Goal: Complete application form: Complete application form

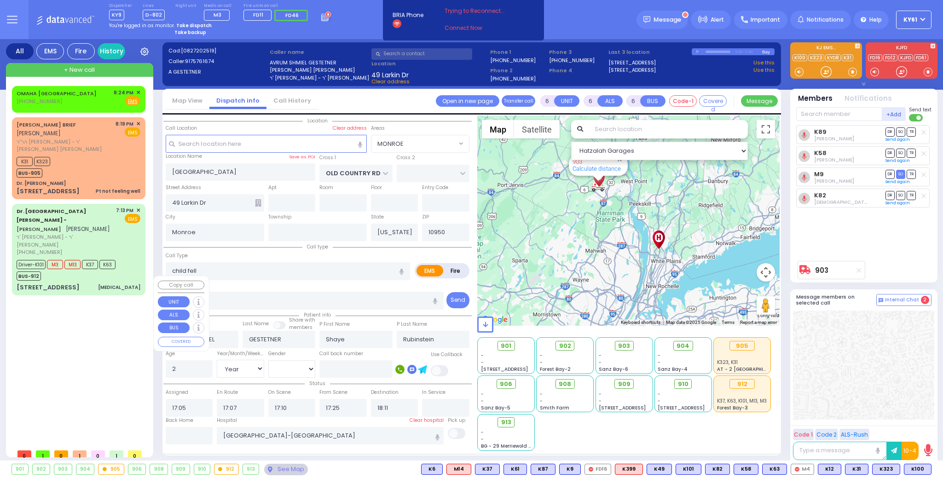
select select "MONROE"
select select "Year"
select select "[DEMOGRAPHIC_DATA]"
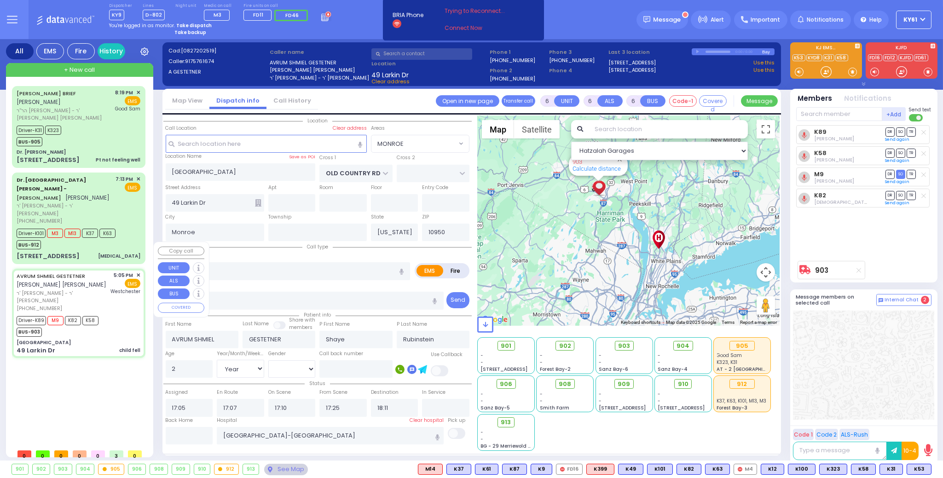
select select
radio input "true"
select select "Year"
select select "[DEMOGRAPHIC_DATA]"
select select "Hatzalah Garages"
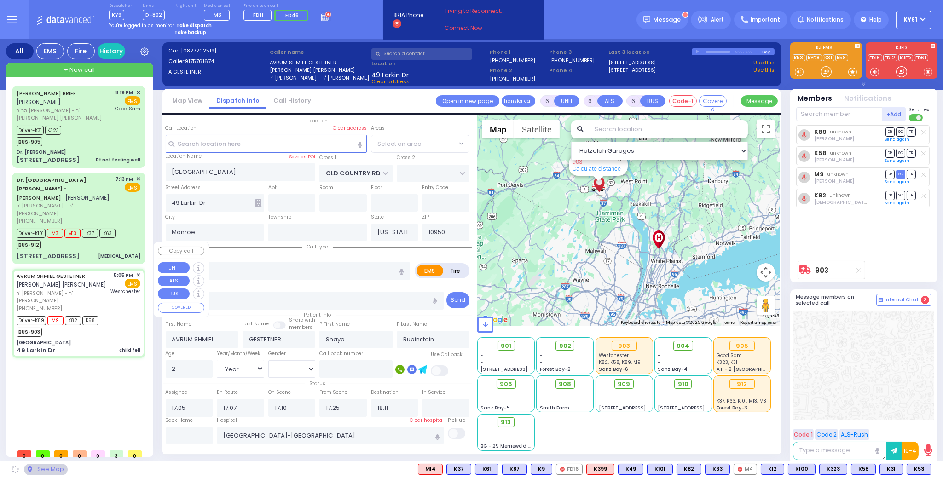
select select "MONROE"
select select
radio input "true"
select select "Year"
select select "[DEMOGRAPHIC_DATA]"
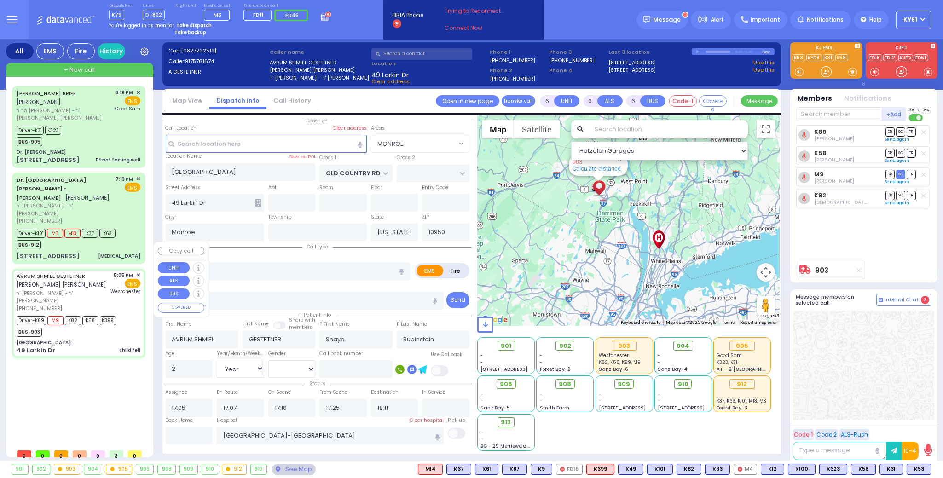
select select "Hatzalah Garages"
select select "MONROE"
